Goal: Complete application form

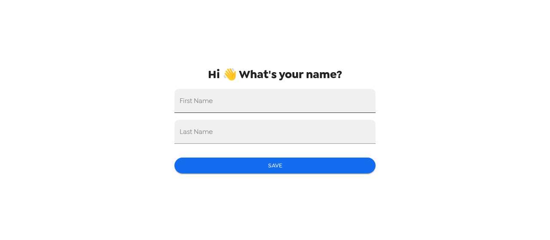
click at [232, 105] on input "First Name" at bounding box center [274, 101] width 201 height 24
click at [238, 104] on input "First Name" at bounding box center [274, 101] width 201 height 24
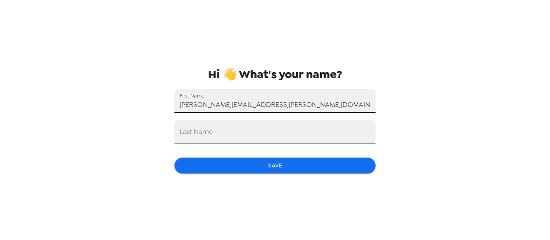
drag, startPoint x: 269, startPoint y: 101, endPoint x: 203, endPoint y: 106, distance: 65.9
click at [203, 106] on input "annette.jenkins@wsu.edu" at bounding box center [274, 101] width 201 height 24
click at [182, 106] on input "annette" at bounding box center [274, 101] width 201 height 24
type input "Annette"
click at [197, 128] on div "Last Name" at bounding box center [274, 132] width 201 height 24
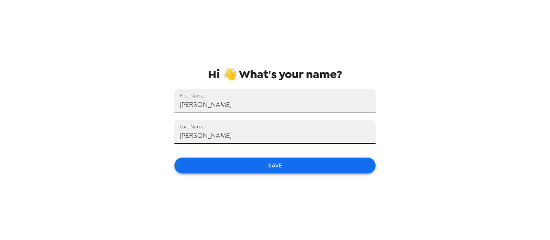
type input "Jenkins"
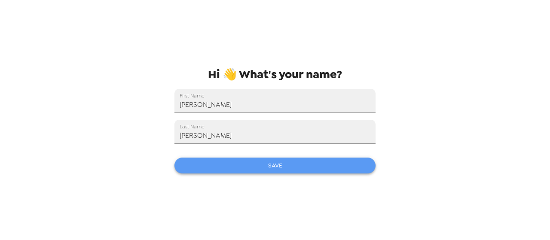
click at [315, 170] on button "Save" at bounding box center [274, 166] width 201 height 16
